Goal: Information Seeking & Learning: Find specific page/section

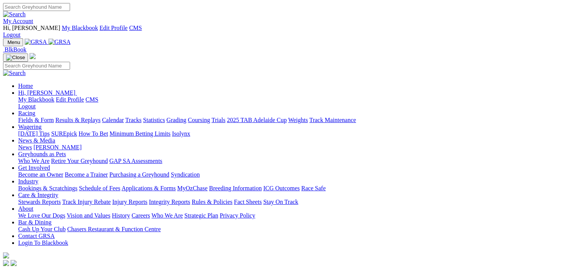
click at [41, 117] on link "Fields & Form" at bounding box center [36, 120] width 36 height 6
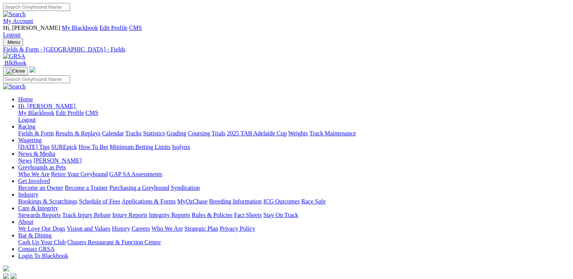
click at [58, 205] on link "Care & Integrity" at bounding box center [38, 208] width 40 height 6
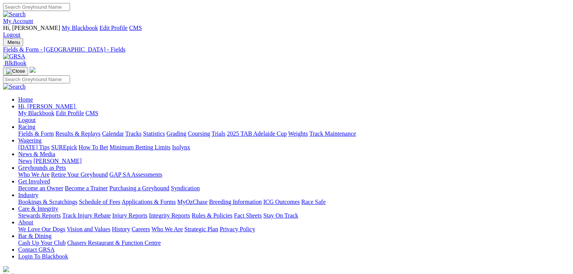
click at [58, 205] on link "Care & Integrity" at bounding box center [38, 208] width 40 height 6
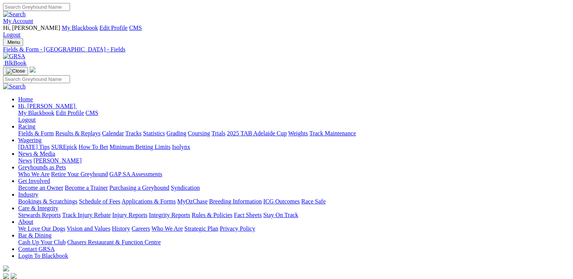
click at [61, 212] on link "Stewards Reports" at bounding box center [39, 215] width 42 height 6
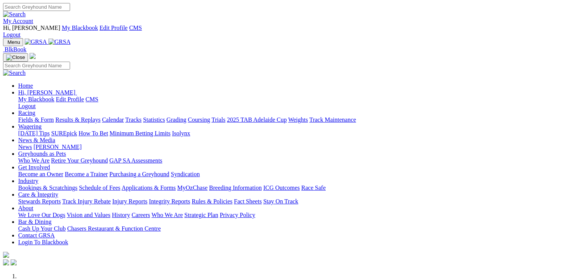
click at [58, 192] on link "Care & Integrity" at bounding box center [38, 195] width 40 height 6
click at [61, 198] on link "Stewards Reports" at bounding box center [39, 201] width 42 height 6
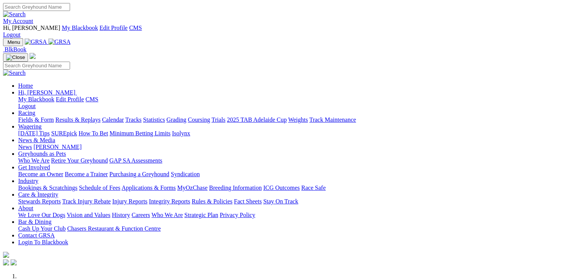
click at [61, 198] on link "Stewards Reports" at bounding box center [39, 201] width 42 height 6
